Goal: Information Seeking & Learning: Check status

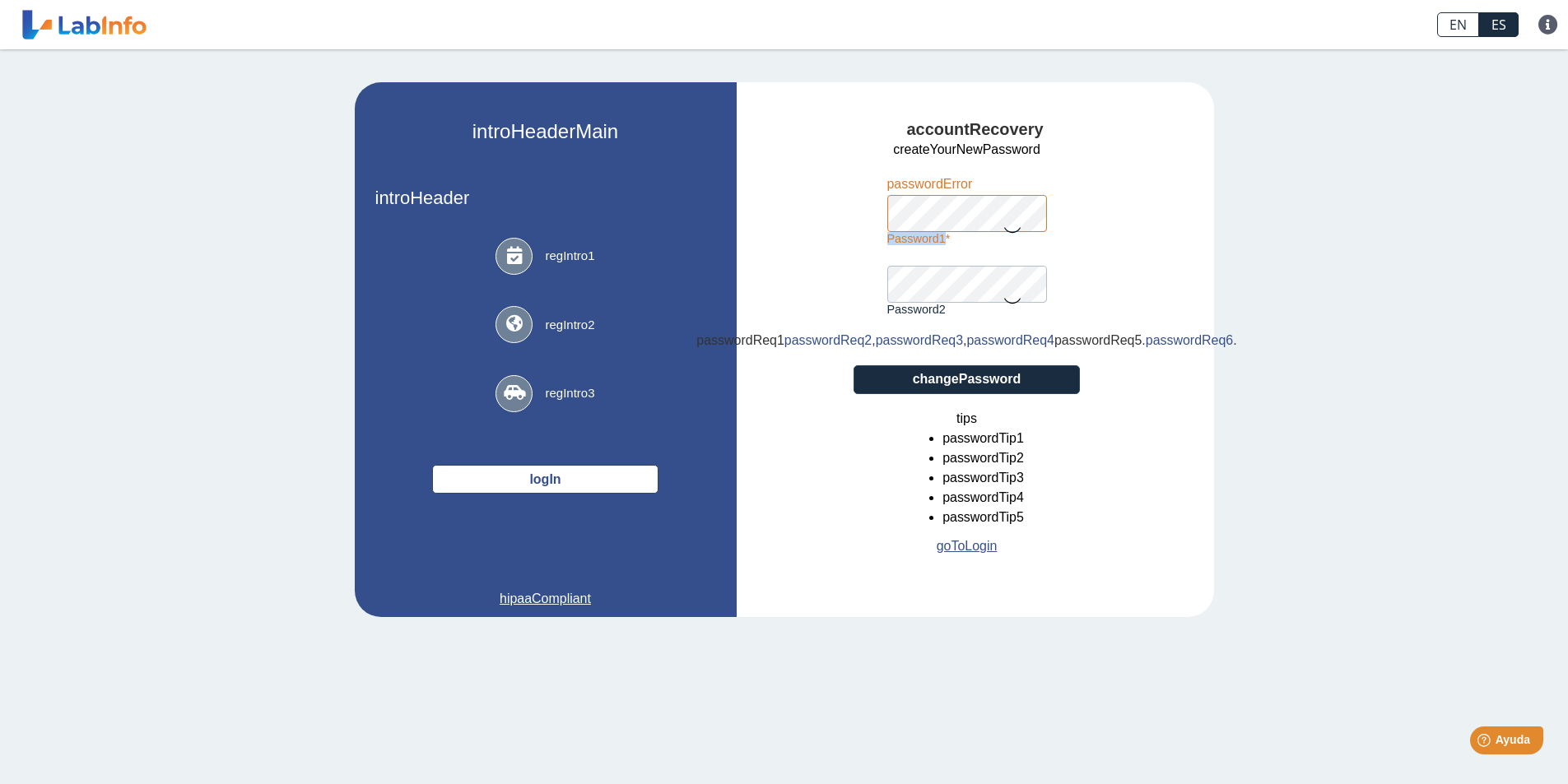
click at [1028, 222] on div "password1 passwordError" at bounding box center [966, 210] width 160 height 71
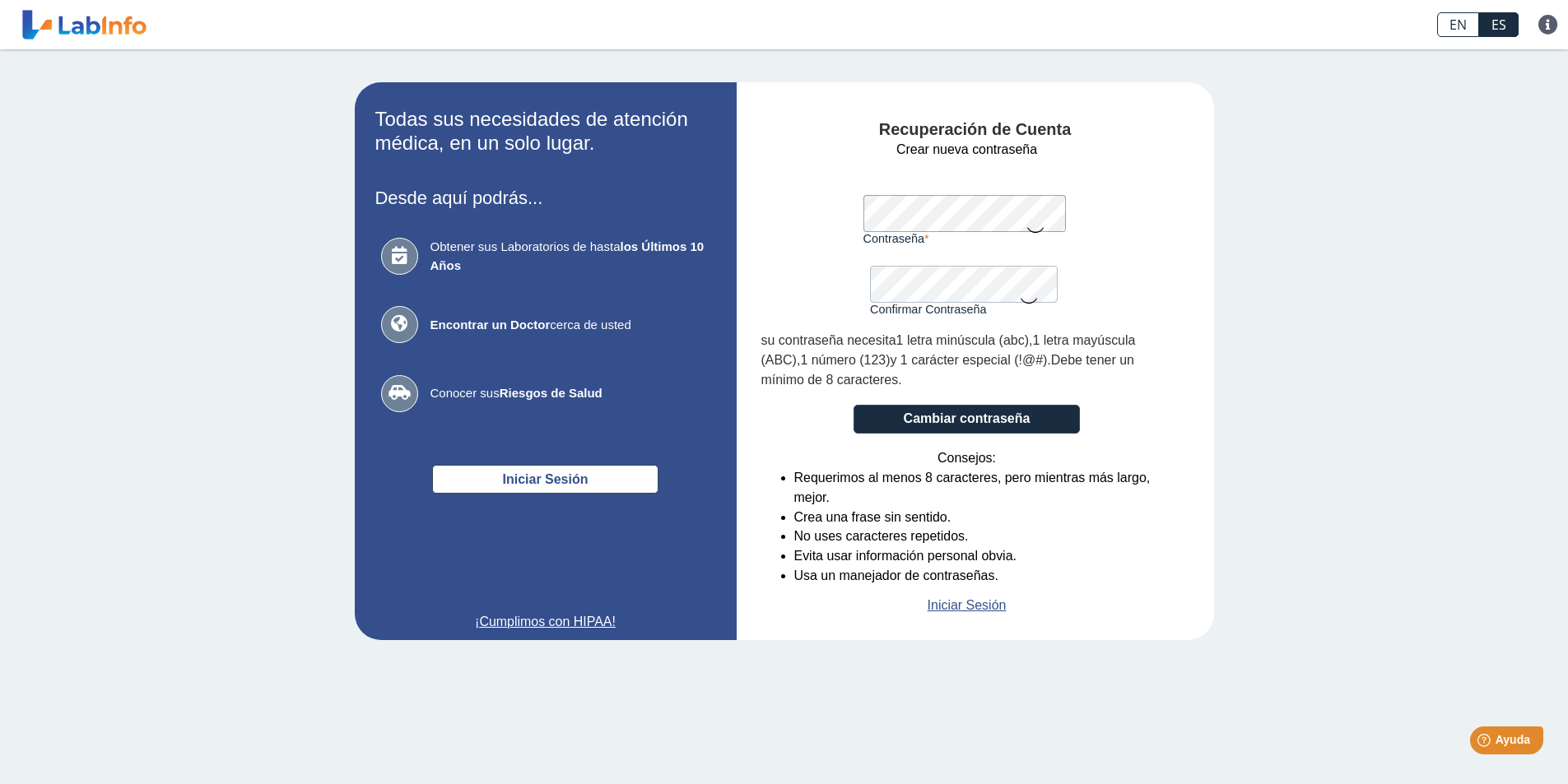
click at [1482, 148] on div "Todas sus necesidades de atención médica, en un solo lugar. Desde aquí podrás..…" at bounding box center [784, 361] width 1568 height 624
click at [181, 74] on div "Todas sus necesidades de atención médica, en un solo lugar. Desde aquí podrás..…" at bounding box center [784, 361] width 1568 height 624
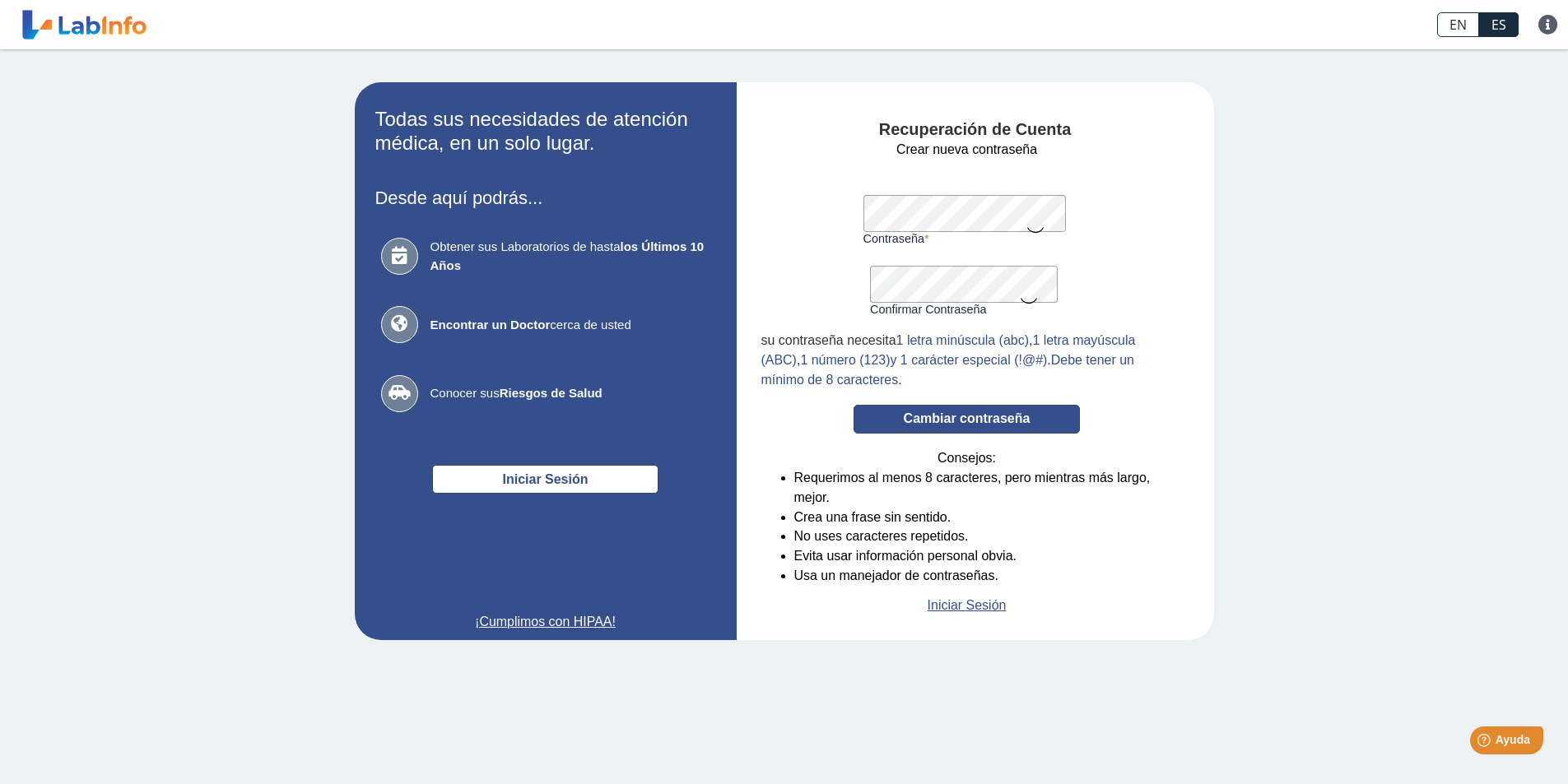
click at [949, 420] on button "Cambiar contraseña" at bounding box center [966, 419] width 226 height 29
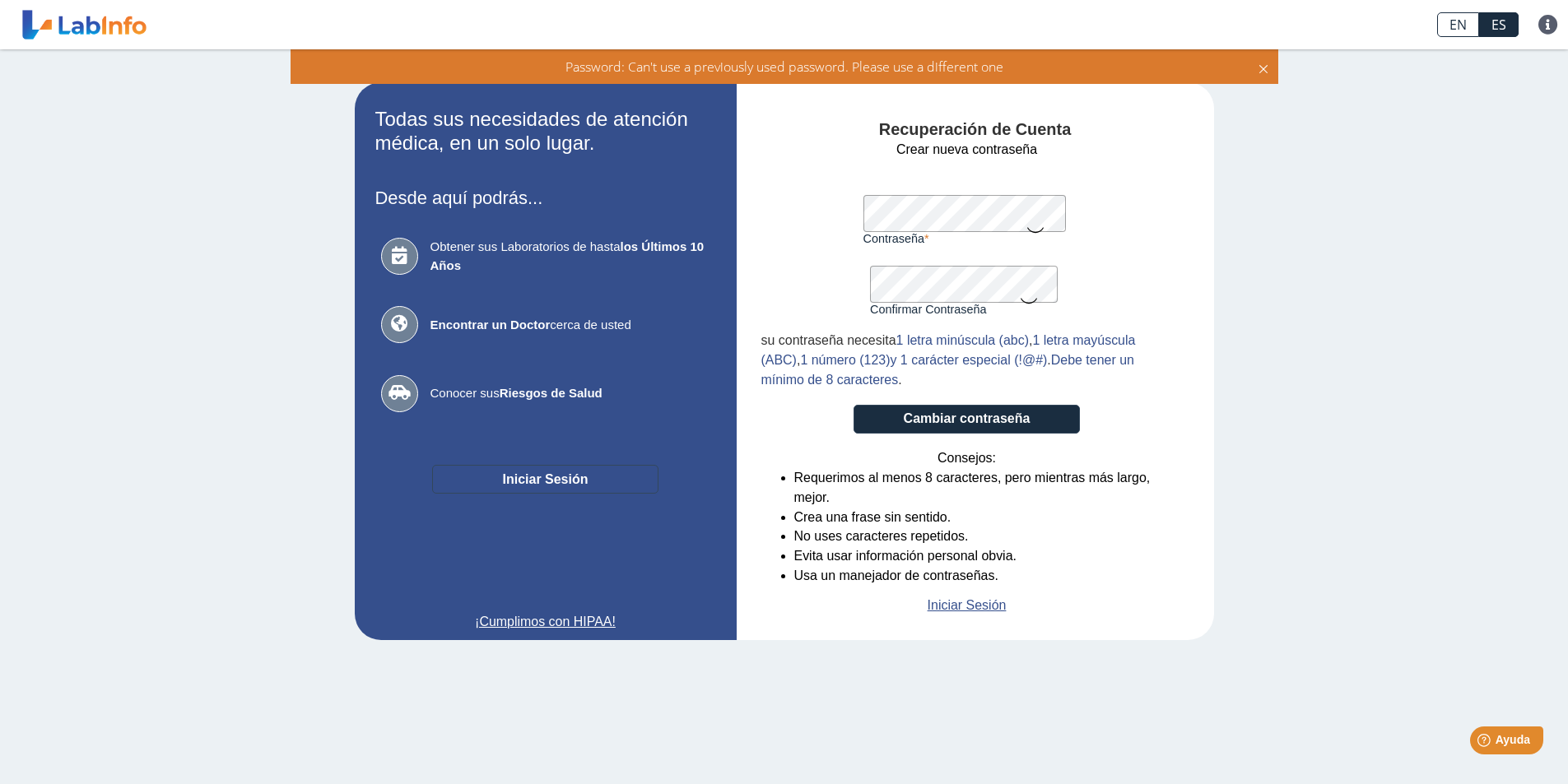
click at [537, 479] on button "Iniciar Sesión" at bounding box center [545, 479] width 226 height 29
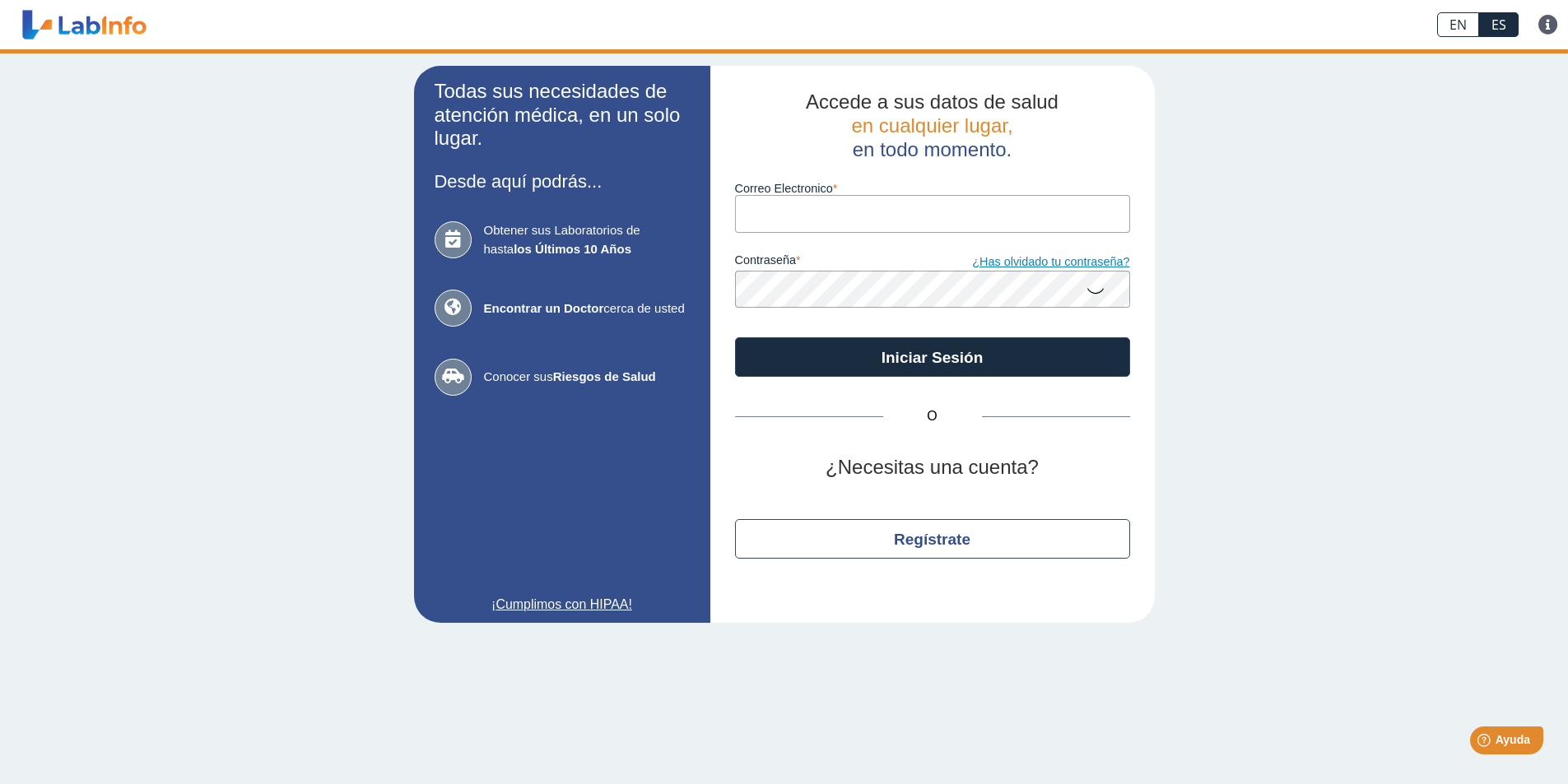
type input "[EMAIL_ADDRESS][DOMAIN_NAME]"
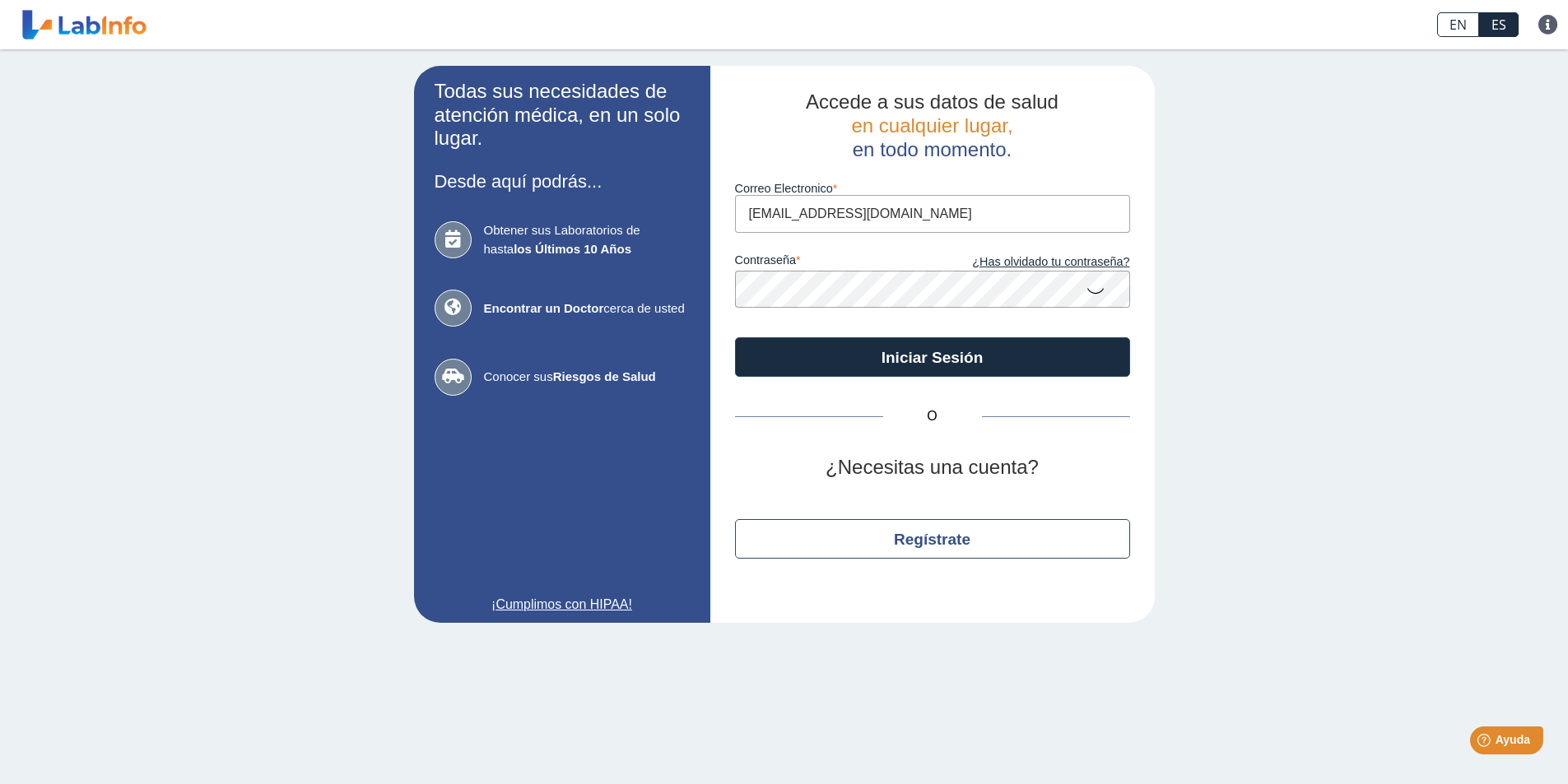
click at [1096, 284] on icon at bounding box center [1095, 290] width 20 height 32
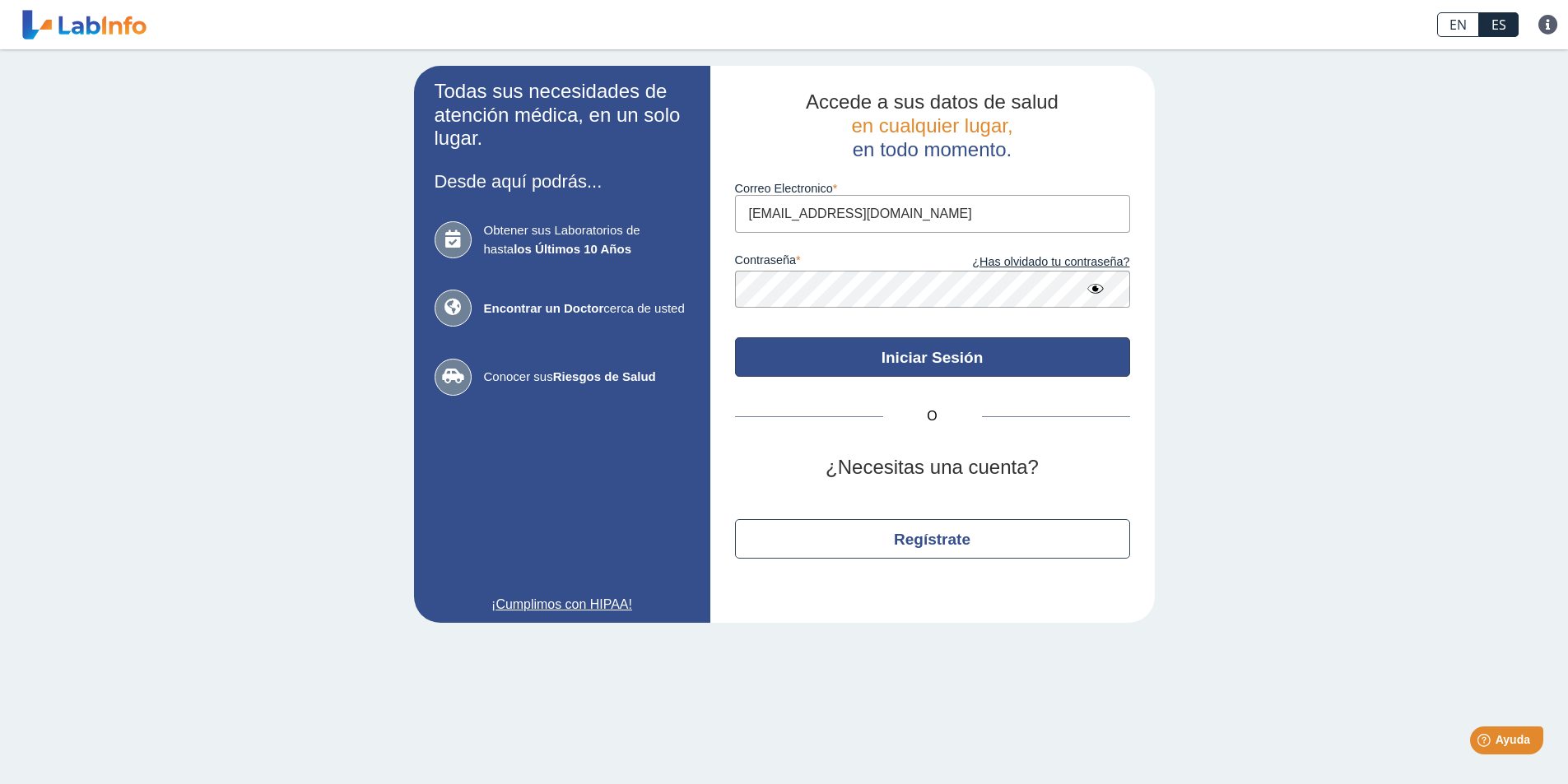
click at [961, 354] on button "Iniciar Sesión" at bounding box center [933, 357] width 395 height 39
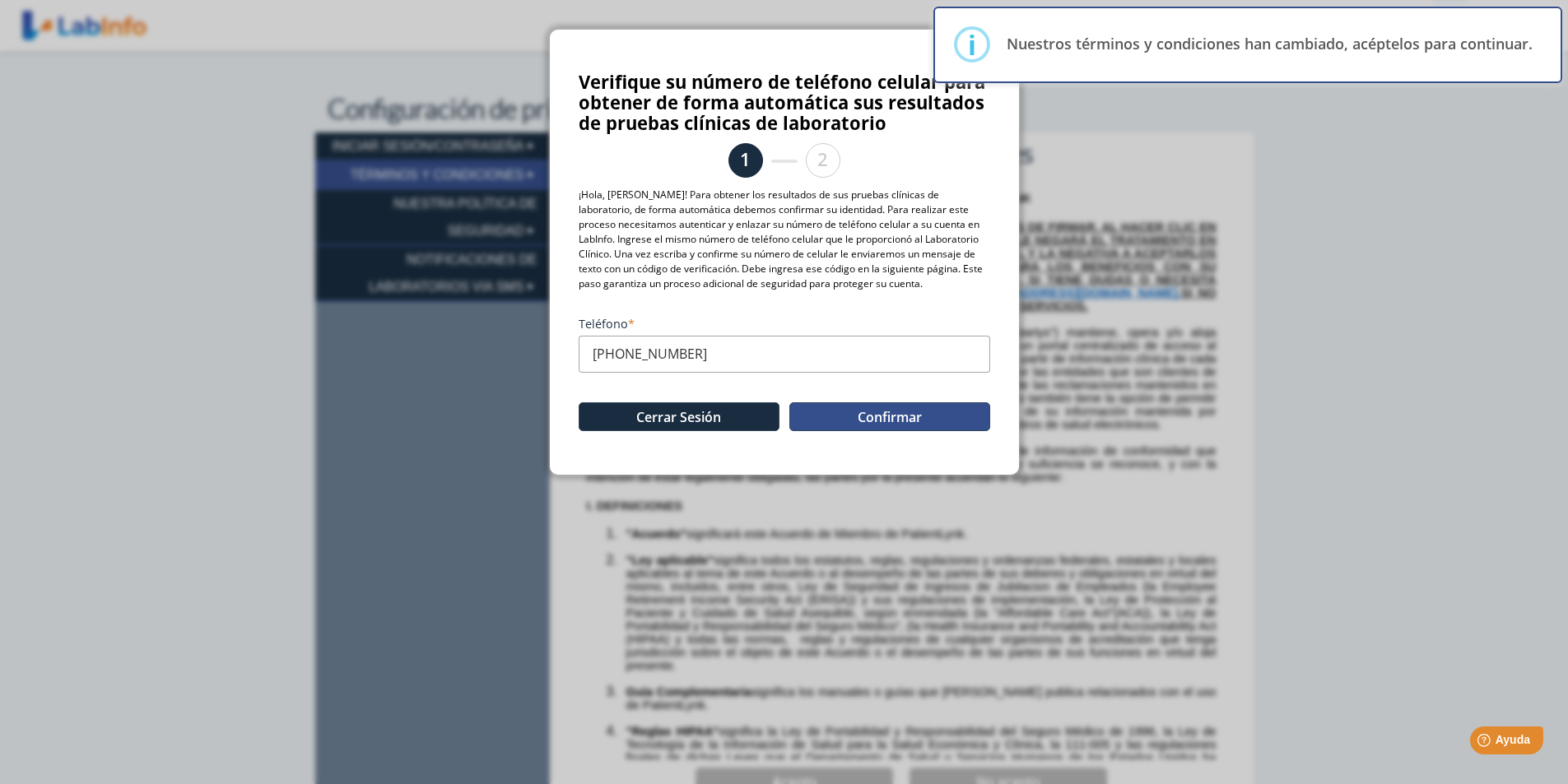
click at [867, 417] on button "Confirmar" at bounding box center [890, 416] width 201 height 29
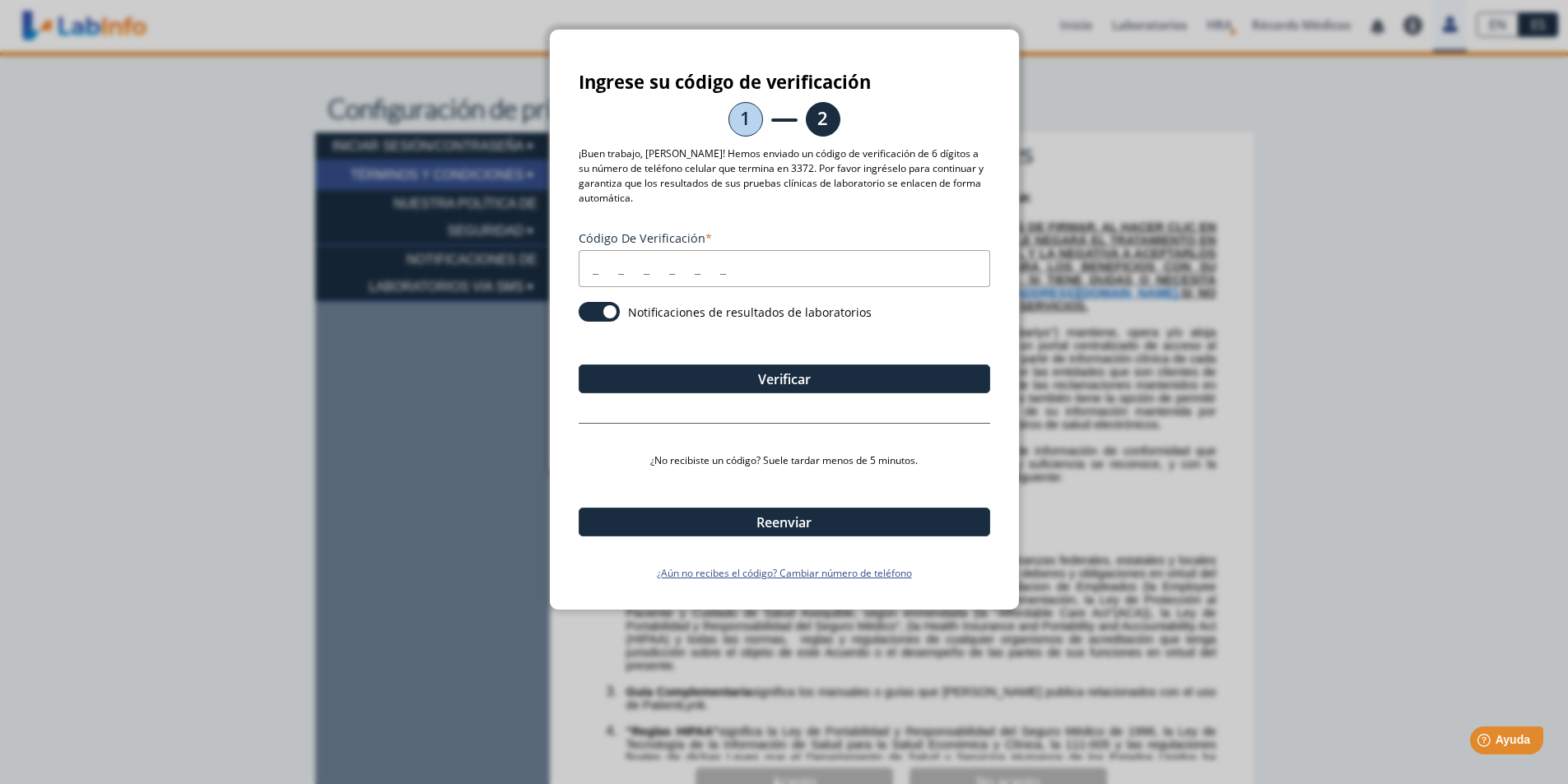
click at [603, 270] on input "Código de verificación" at bounding box center [784, 269] width 412 height 37
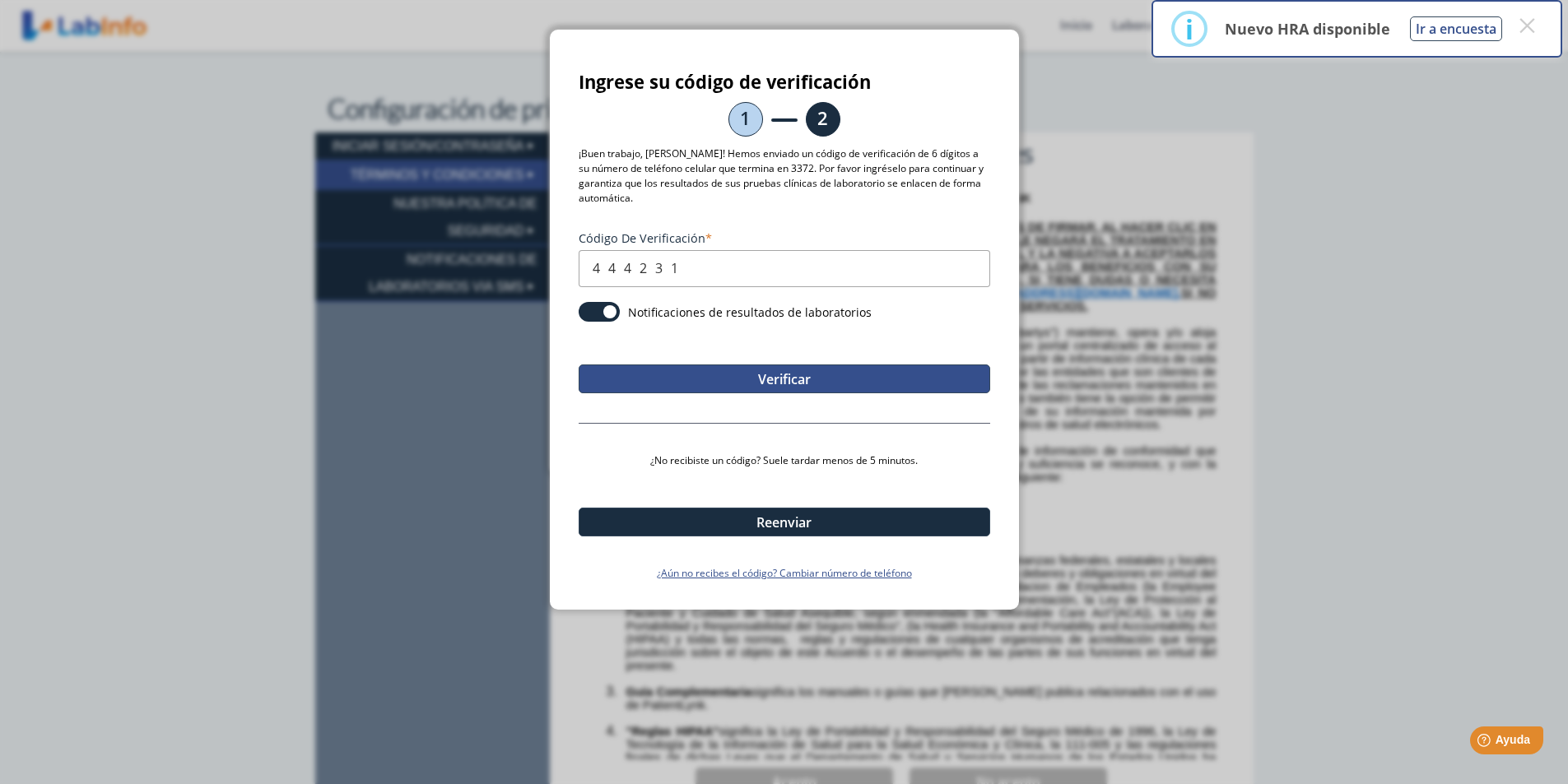
type input "444231"
click at [780, 375] on button "Verificar" at bounding box center [784, 379] width 412 height 29
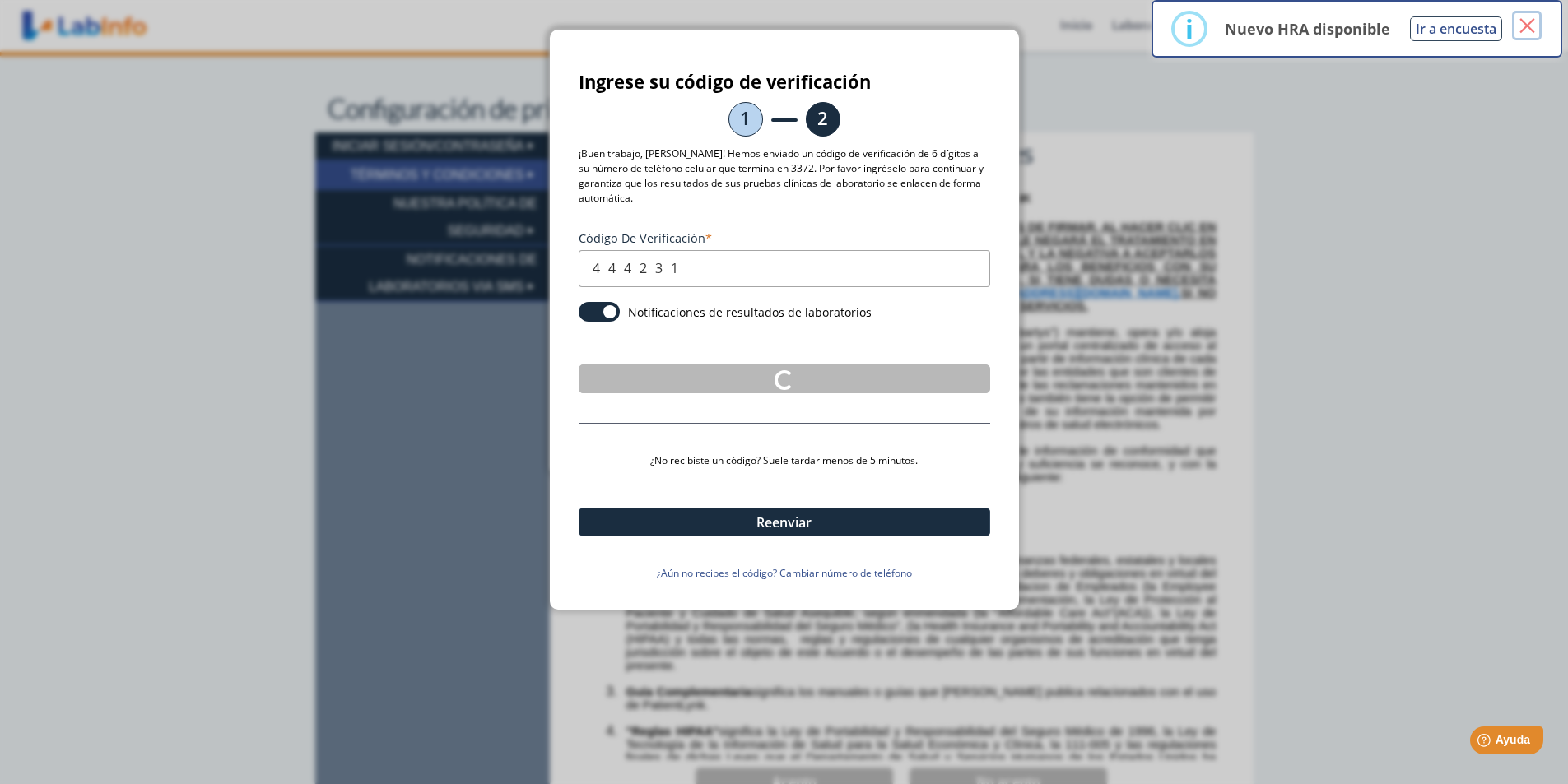
click at [1528, 27] on button "×" at bounding box center [1527, 25] width 30 height 30
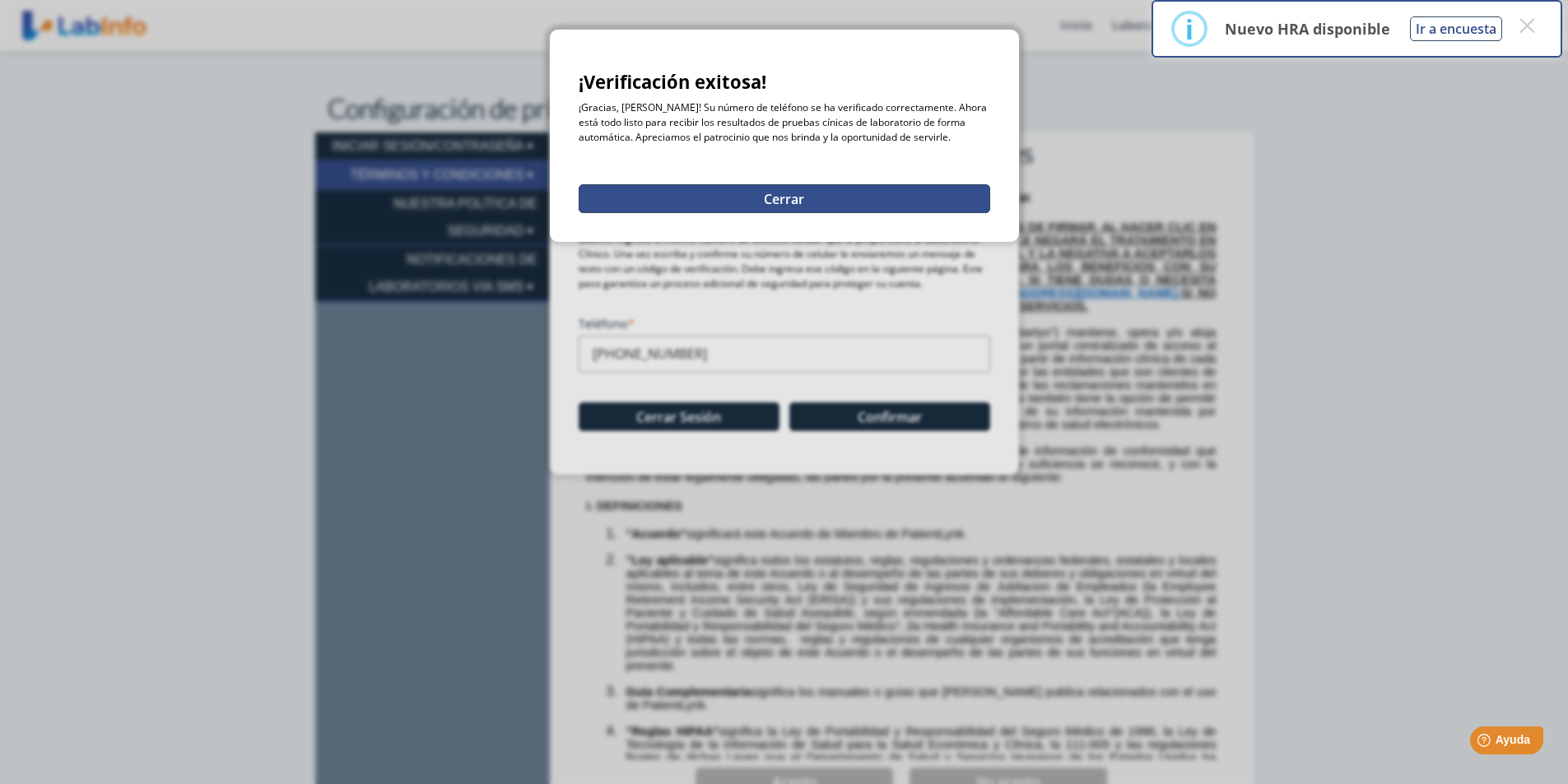
click at [786, 196] on button "Cerrar" at bounding box center [784, 198] width 412 height 29
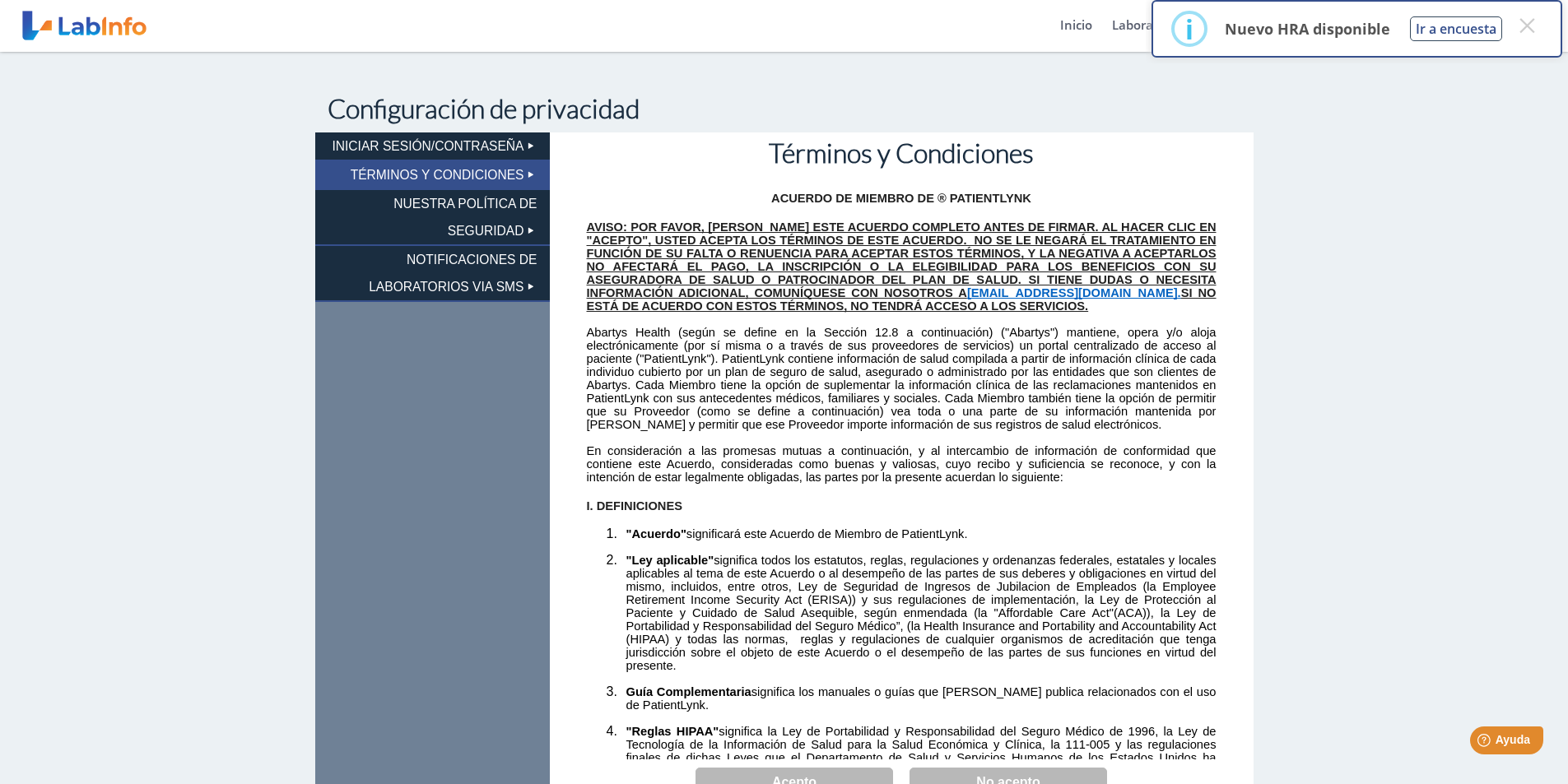
scroll to position [45, 0]
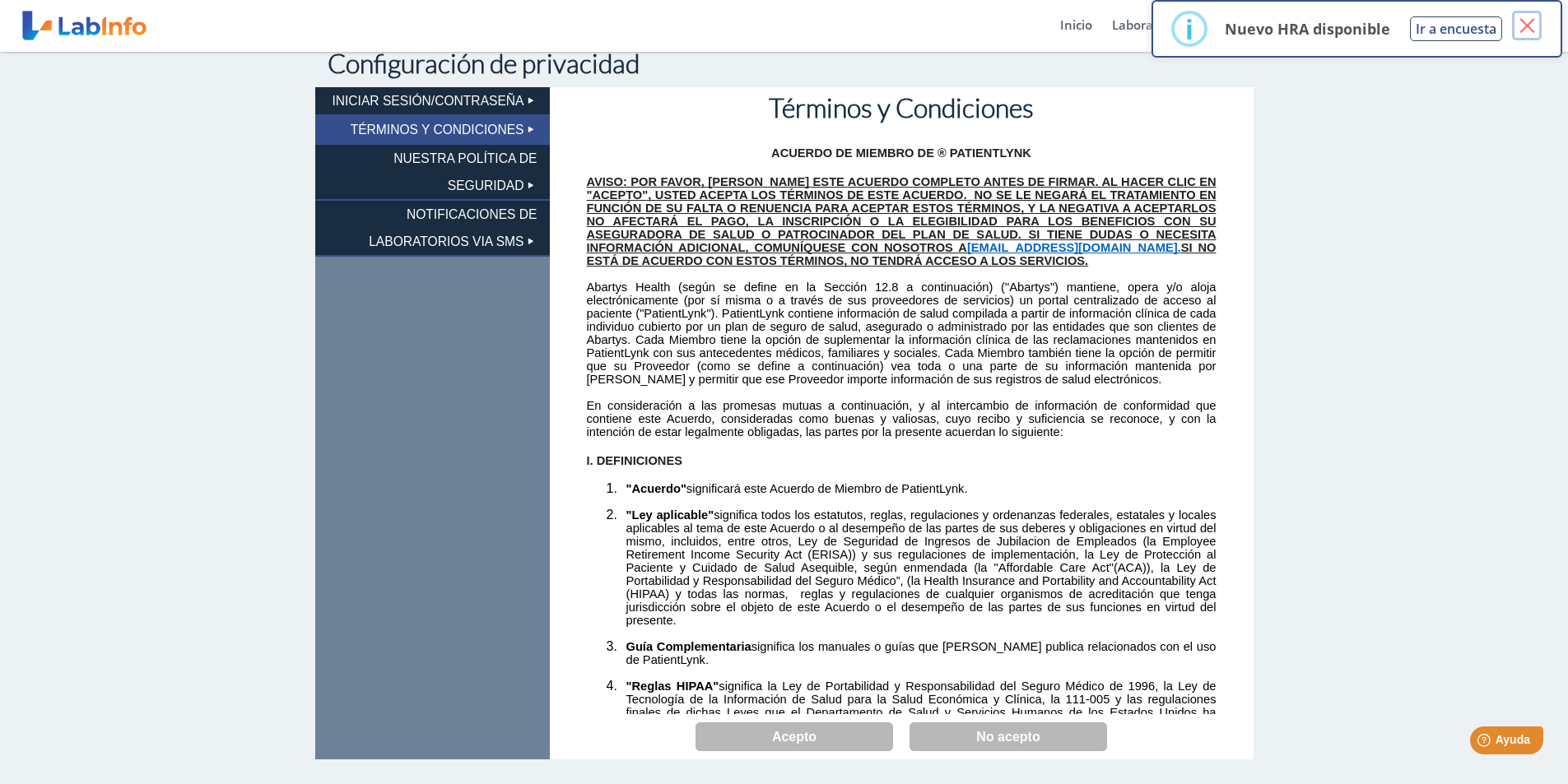
click at [1523, 30] on button "×" at bounding box center [1527, 25] width 30 height 30
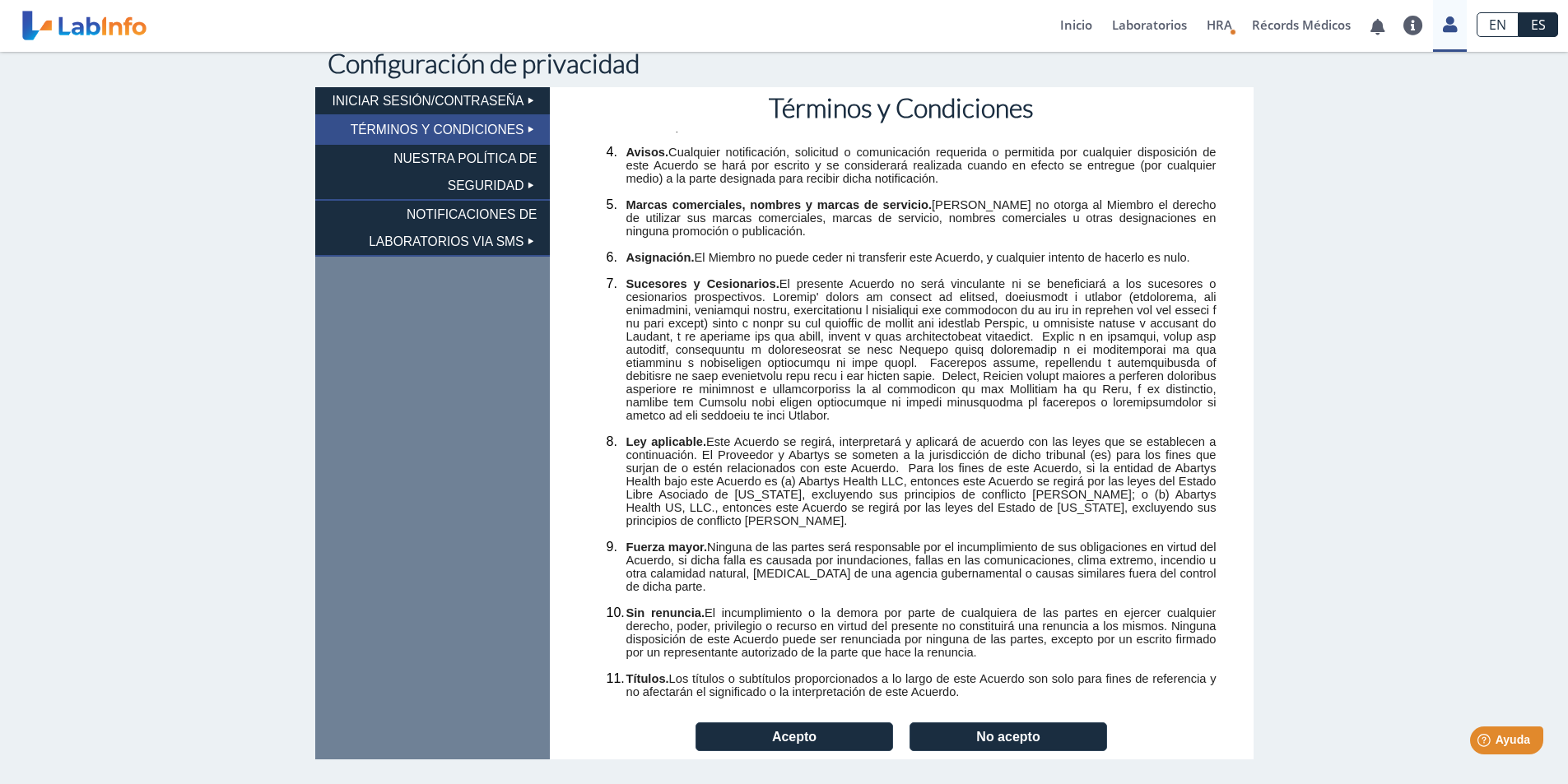
scroll to position [3870, 0]
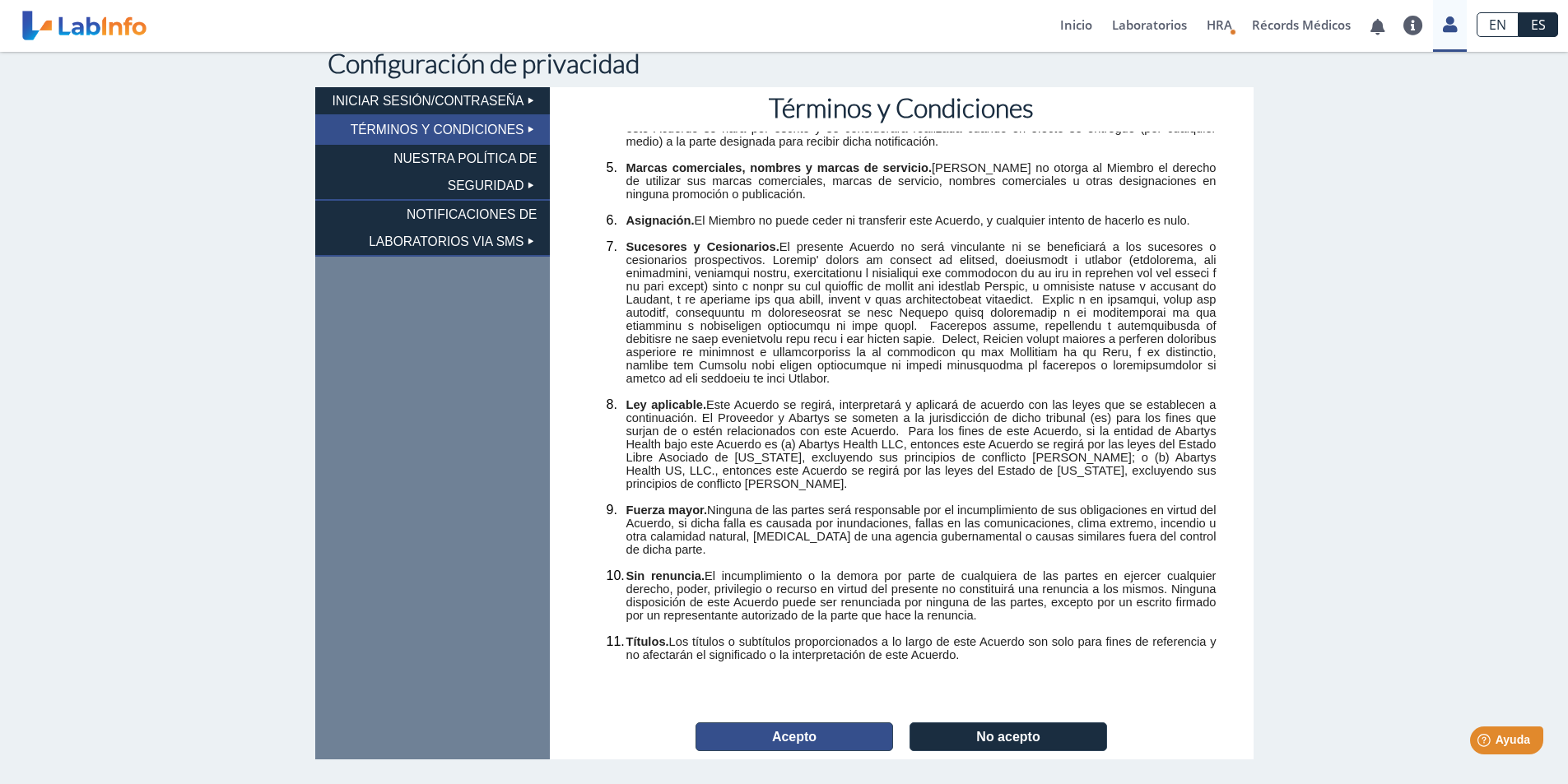
click at [784, 733] on button "Acepto" at bounding box center [793, 736] width 197 height 29
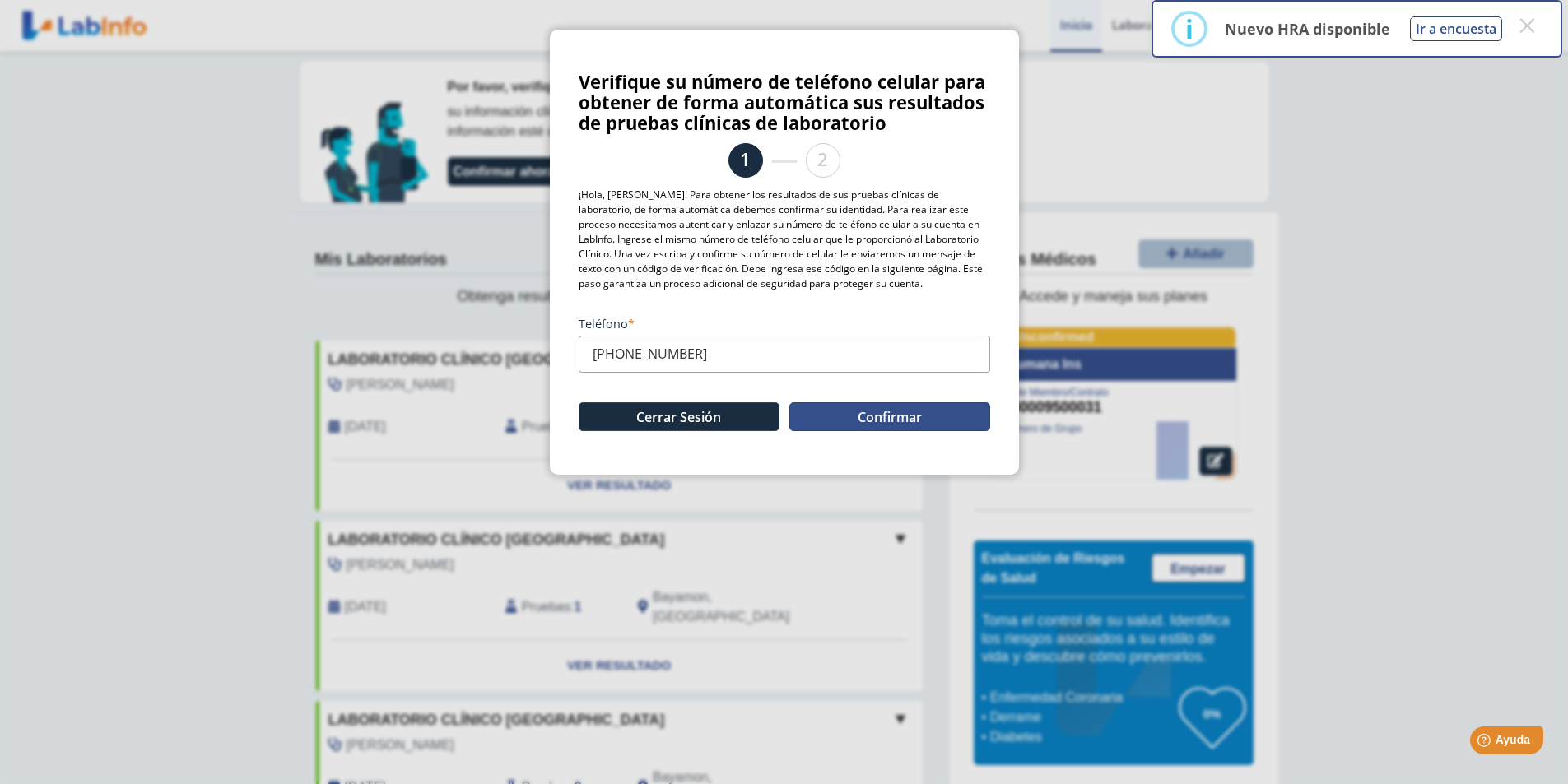
click at [863, 421] on button "Confirmar" at bounding box center [890, 416] width 201 height 29
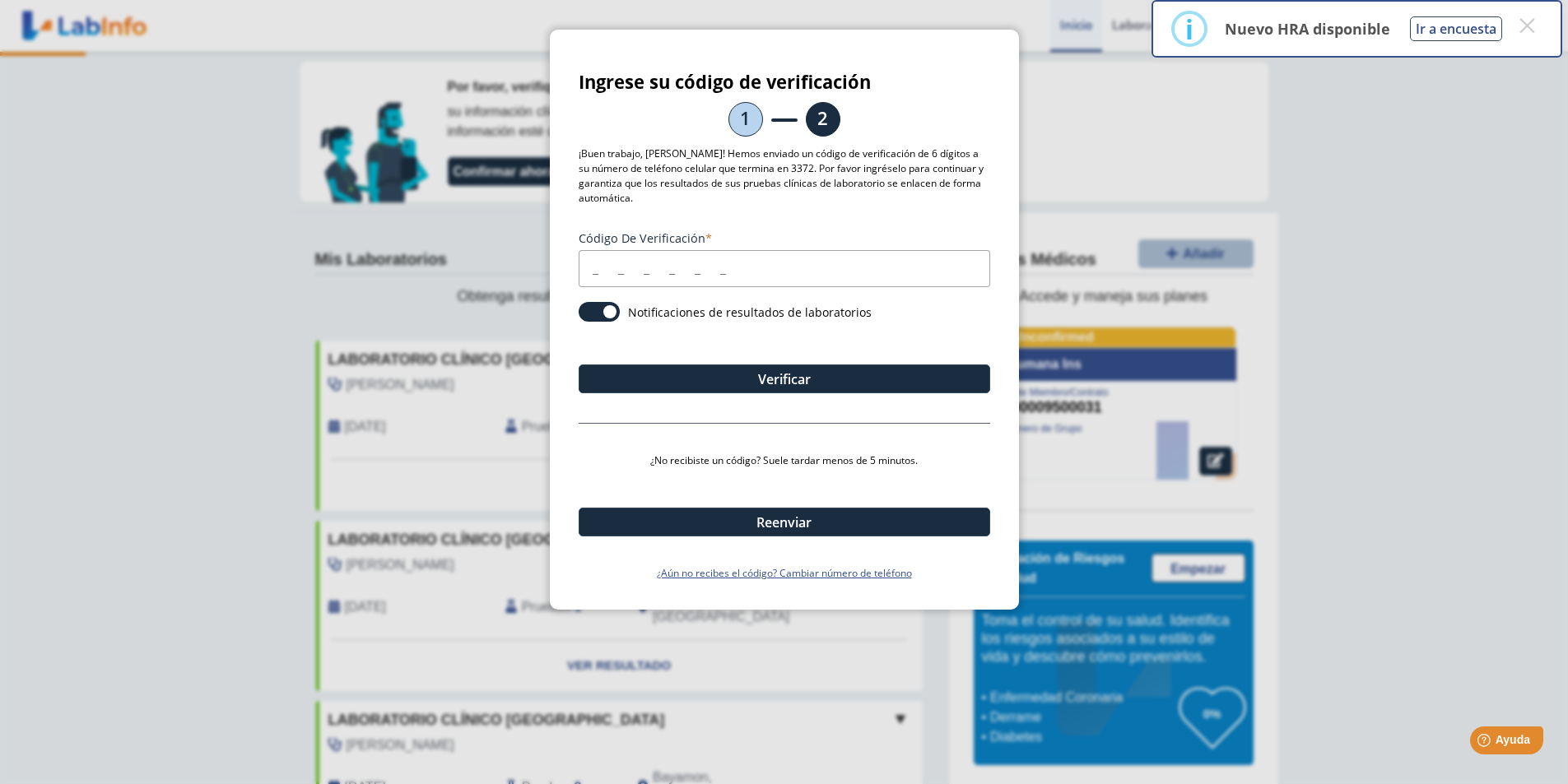
click at [599, 270] on input "Código de verificación" at bounding box center [784, 269] width 412 height 37
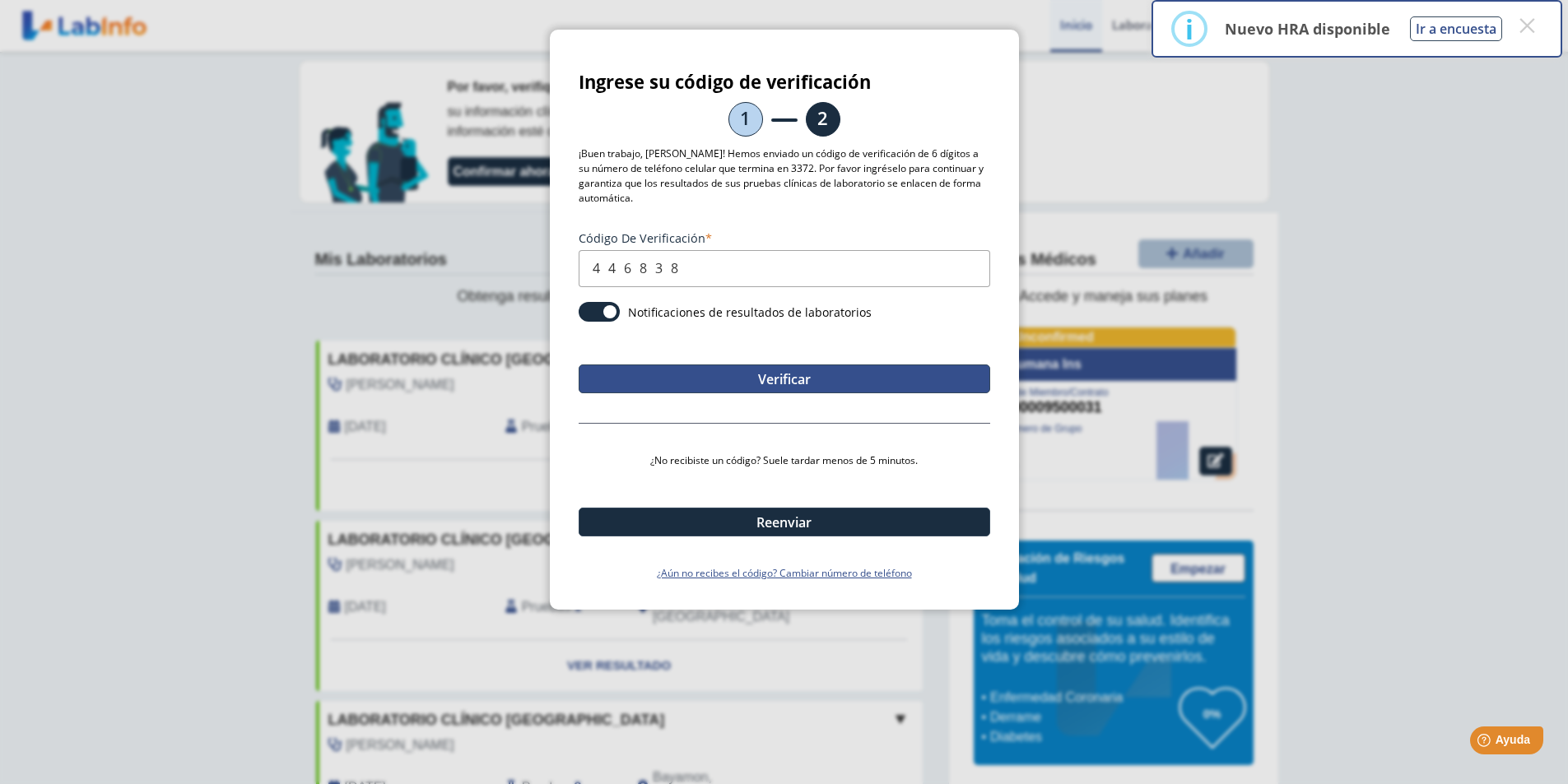
click at [795, 376] on button "Verificar" at bounding box center [784, 379] width 412 height 29
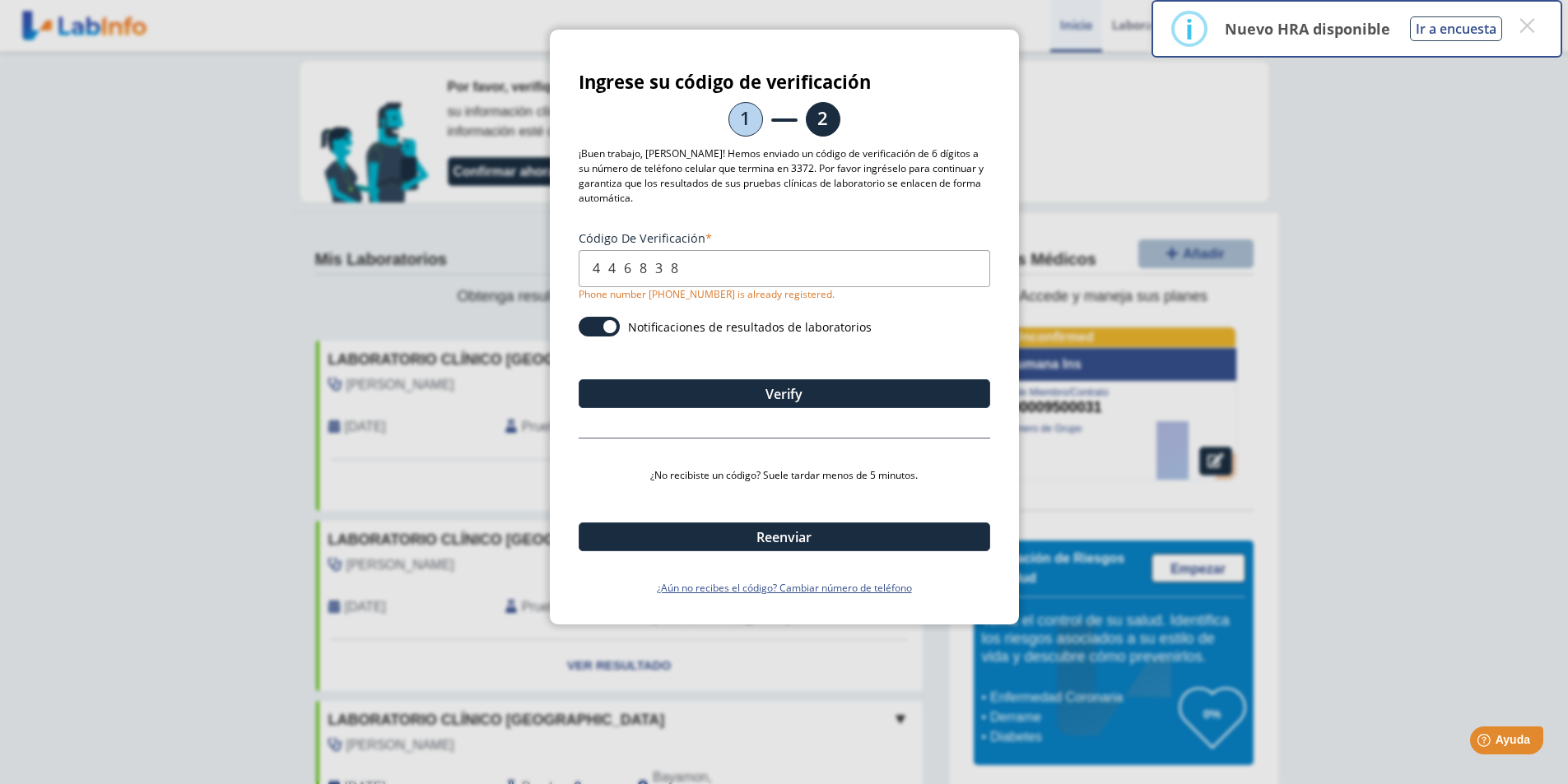
drag, startPoint x: 715, startPoint y: 274, endPoint x: 0, endPoint y: 150, distance: 725.7
click at [0, 150] on ngb-modal-window "Ingrese su código de verificación 1 2 ¡Buen trabajo, [PERSON_NAME]! Hemos envia…" at bounding box center [784, 392] width 1568 height 784
click at [783, 399] on button "Verify" at bounding box center [784, 394] width 412 height 29
click at [1532, 31] on button "×" at bounding box center [1527, 25] width 30 height 30
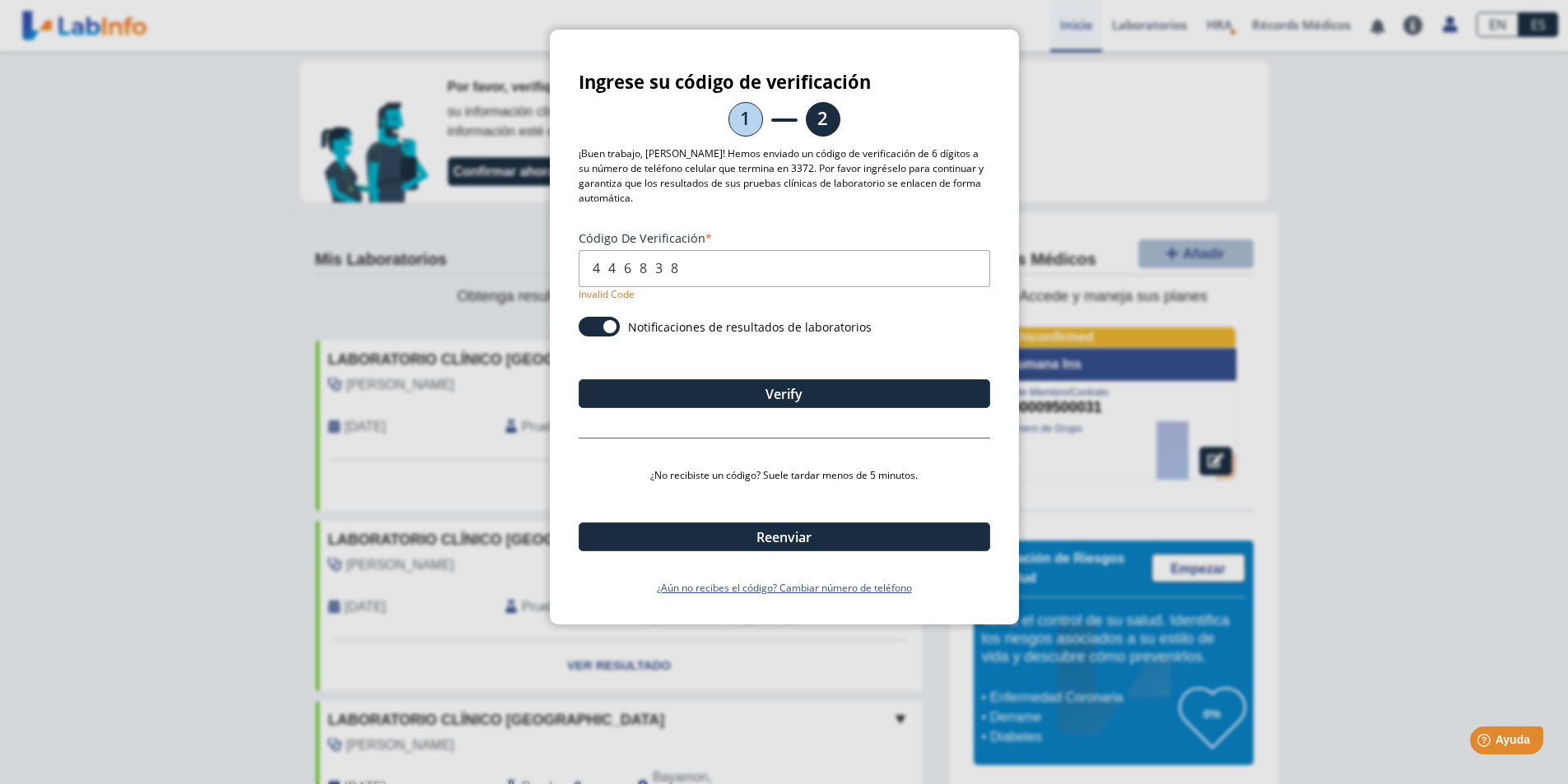
click at [1528, 28] on ngb-modal-window "Ingrese su código de verificación 1 2 ¡Buen trabajo, [PERSON_NAME]! Hemos envia…" at bounding box center [784, 392] width 1568 height 784
click at [281, 93] on ngb-modal-window "Ingrese su código de verificación 1 2 ¡Buen trabajo, [PERSON_NAME]! Hemos envia…" at bounding box center [784, 392] width 1568 height 784
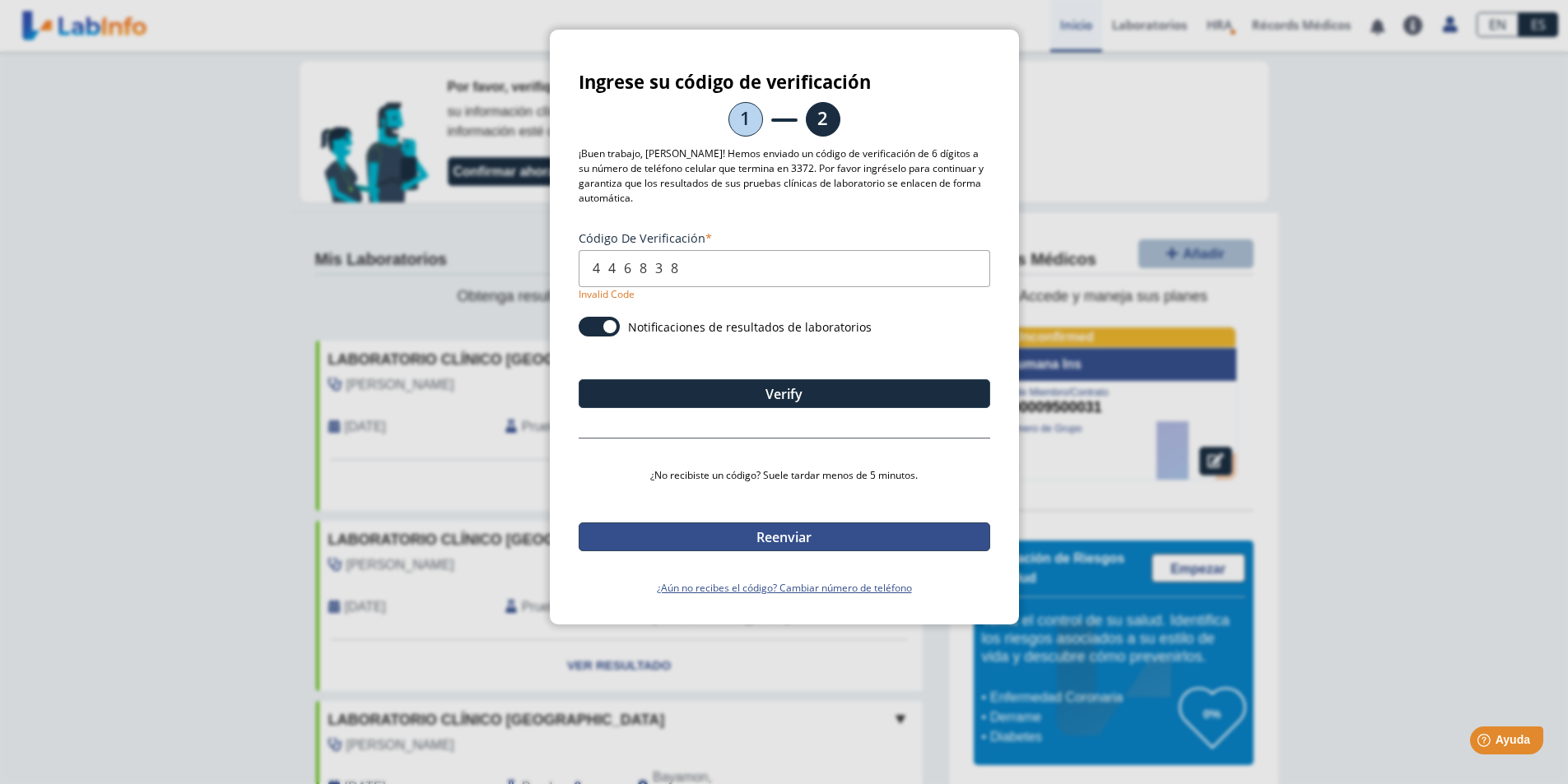
click at [769, 543] on button "Reenviar" at bounding box center [784, 537] width 412 height 29
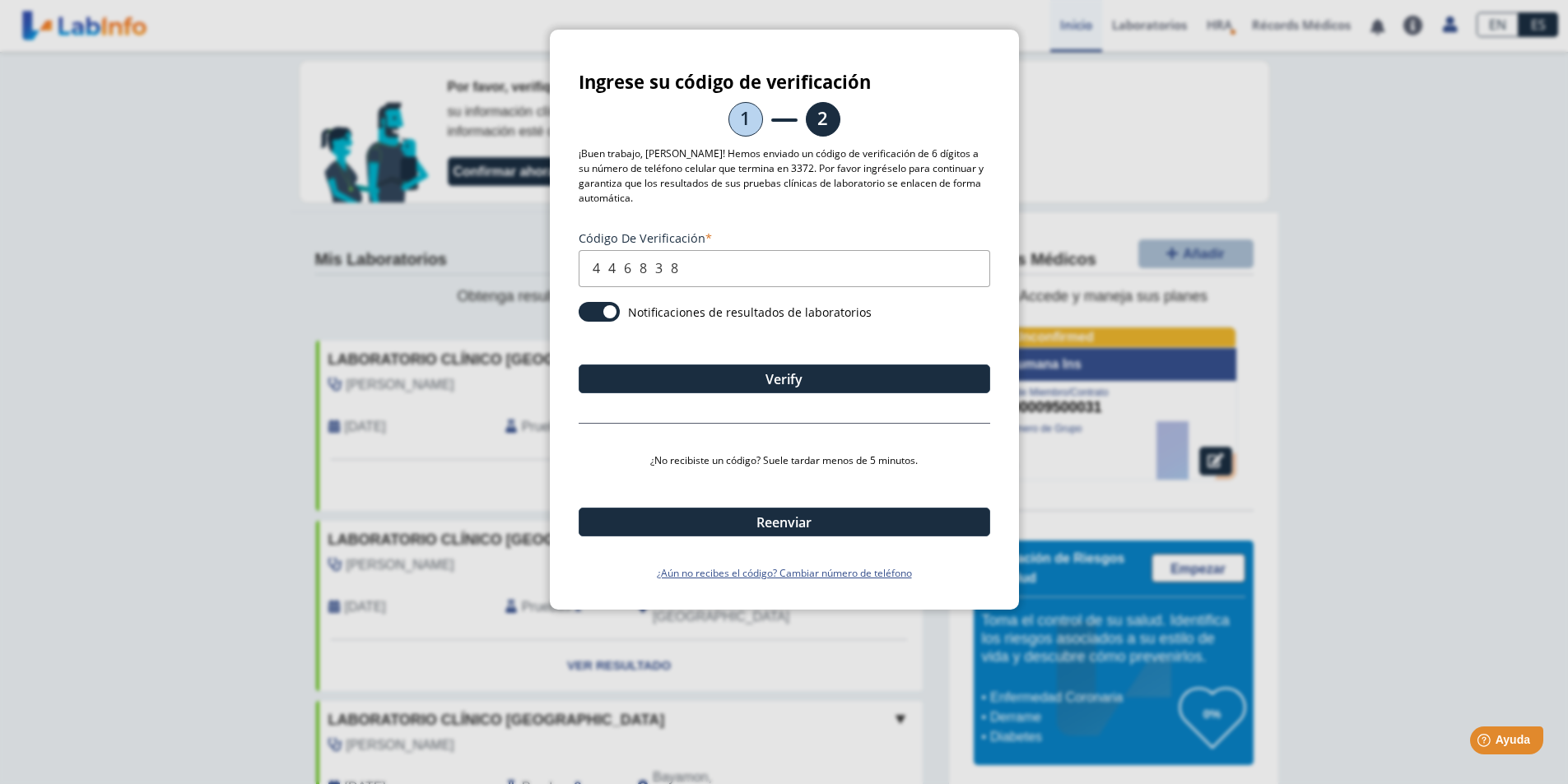
drag, startPoint x: 709, startPoint y: 268, endPoint x: 0, endPoint y: 154, distance: 718.1
click at [0, 155] on ngb-modal-window "Ingrese su código de verificación 1 2 ¡Buen trabajo, [PERSON_NAME]! Hemos envia…" at bounding box center [784, 392] width 1568 height 784
type input "322742"
click at [722, 359] on div "Verify" at bounding box center [784, 364] width 412 height 58
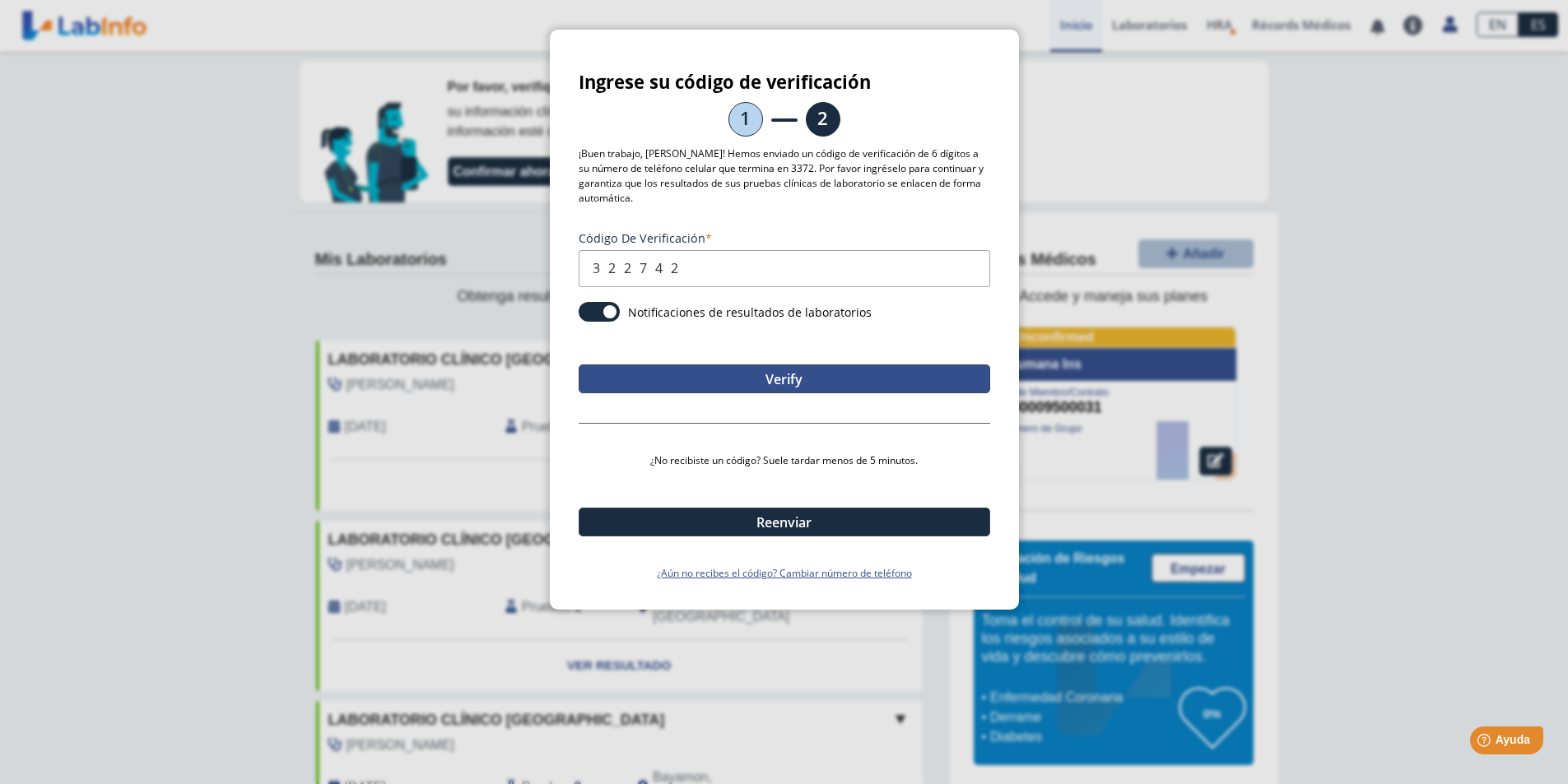
click at [736, 372] on button "Verify" at bounding box center [784, 379] width 412 height 29
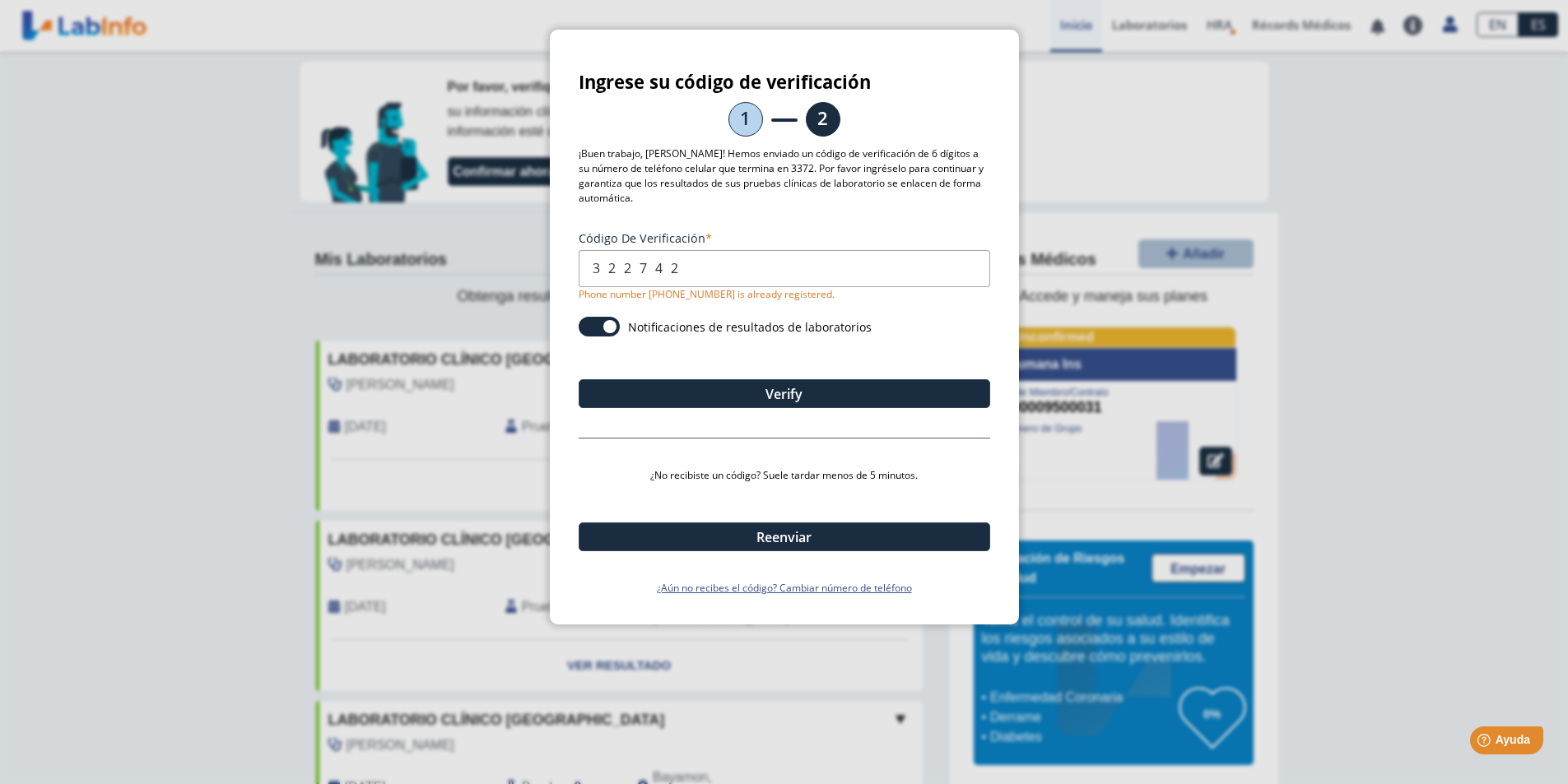
click at [139, 43] on ngb-modal-window "Ingrese su código de verificación 1 2 ¡Buen trabajo, [PERSON_NAME]! Hemos envia…" at bounding box center [784, 392] width 1568 height 784
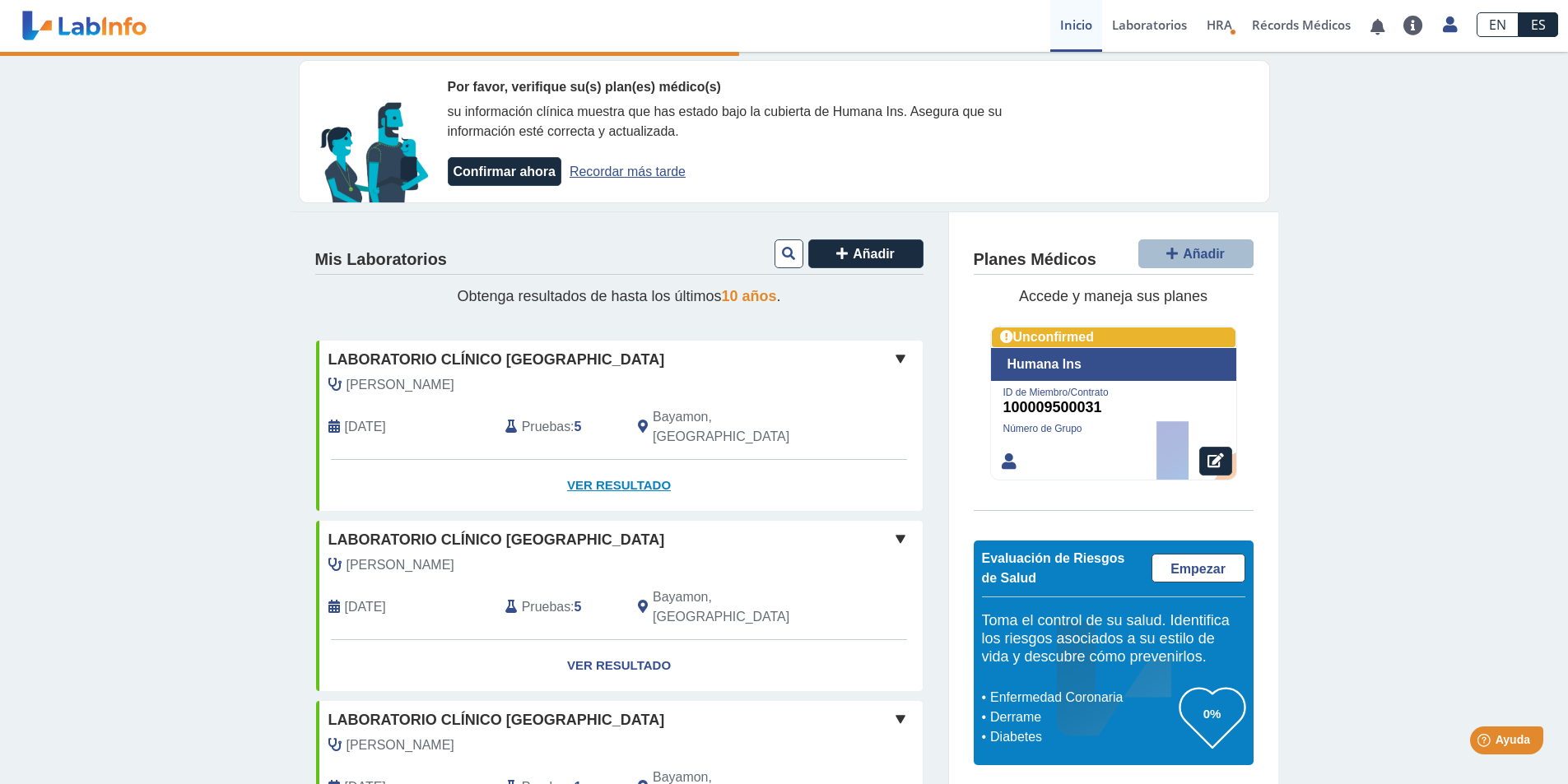
click at [596, 468] on link "Ver Resultado" at bounding box center [619, 486] width 606 height 51
click at [596, 466] on link "Ver Resultado" at bounding box center [619, 486] width 606 height 51
click at [604, 466] on link "Ver Resultado" at bounding box center [619, 486] width 606 height 51
